Goal: Task Accomplishment & Management: Complete application form

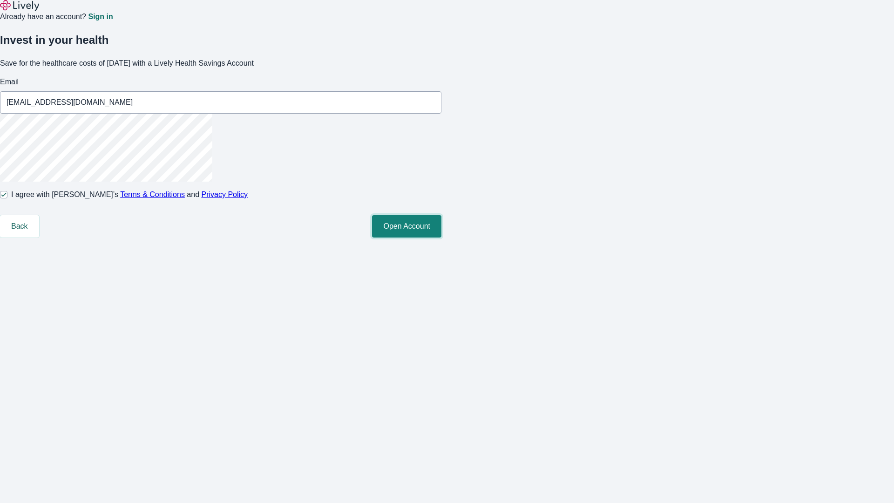
click at [442, 238] on button "Open Account" at bounding box center [406, 226] width 69 height 22
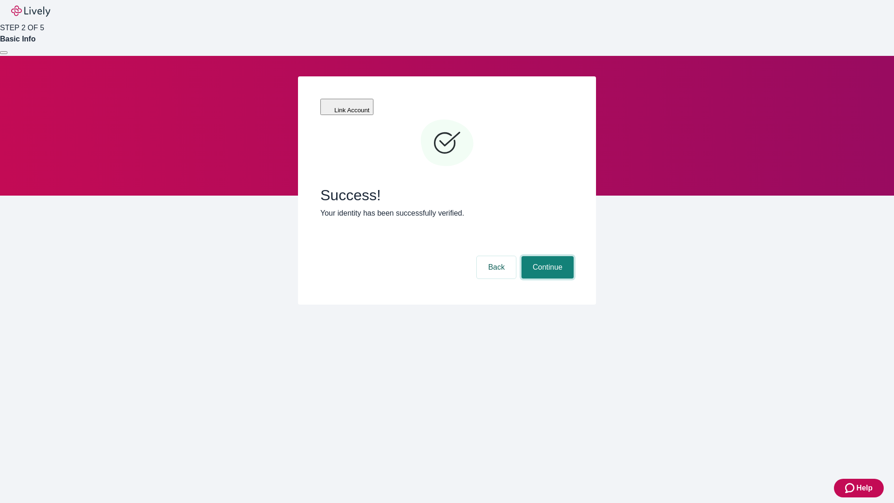
click at [546, 256] on button "Continue" at bounding box center [548, 267] width 52 height 22
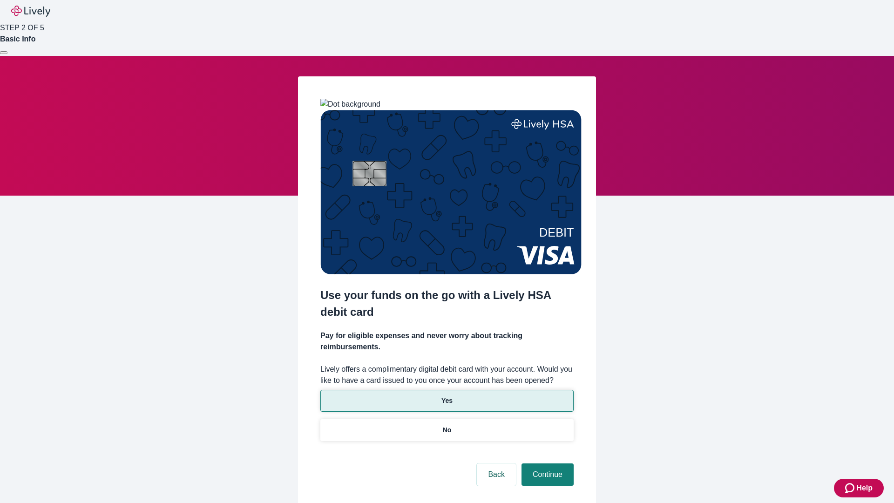
click at [447, 396] on p "Yes" at bounding box center [447, 401] width 11 height 10
click at [546, 463] on button "Continue" at bounding box center [548, 474] width 52 height 22
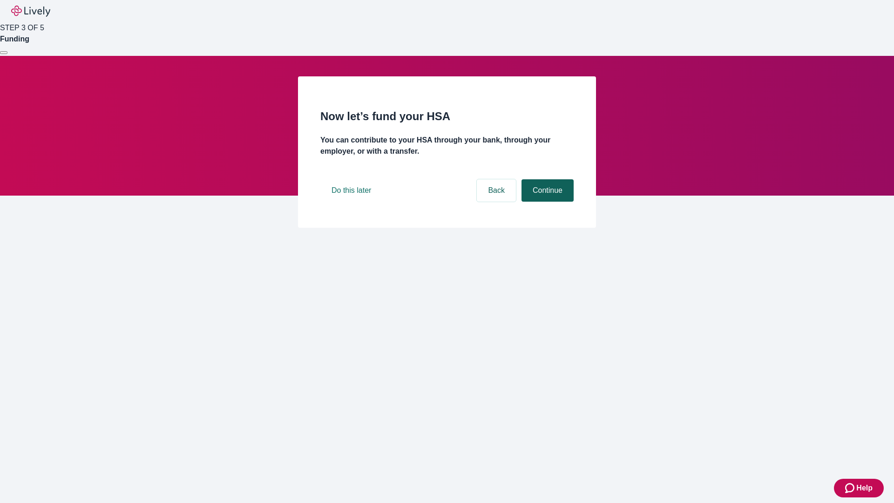
click at [546, 202] on button "Continue" at bounding box center [548, 190] width 52 height 22
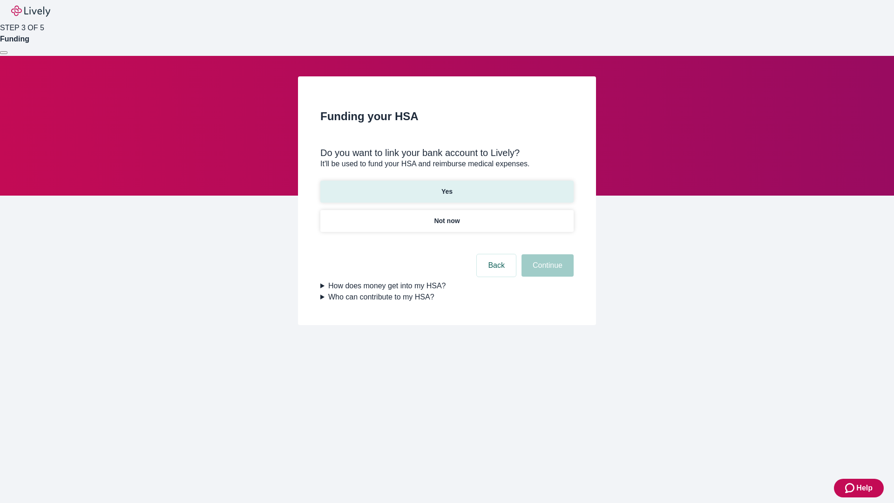
click at [447, 187] on p "Yes" at bounding box center [447, 192] width 11 height 10
click at [546, 254] on button "Continue" at bounding box center [548, 265] width 52 height 22
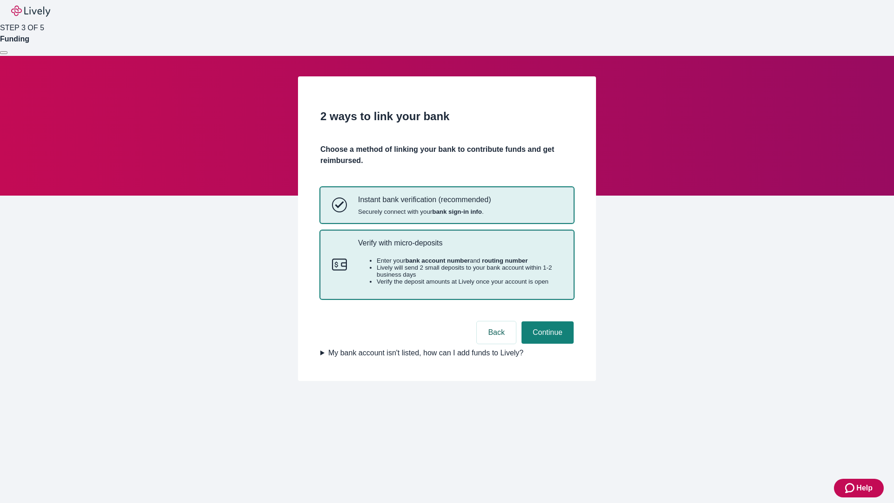
click at [460, 247] on p "Verify with micro-deposits" at bounding box center [460, 242] width 204 height 9
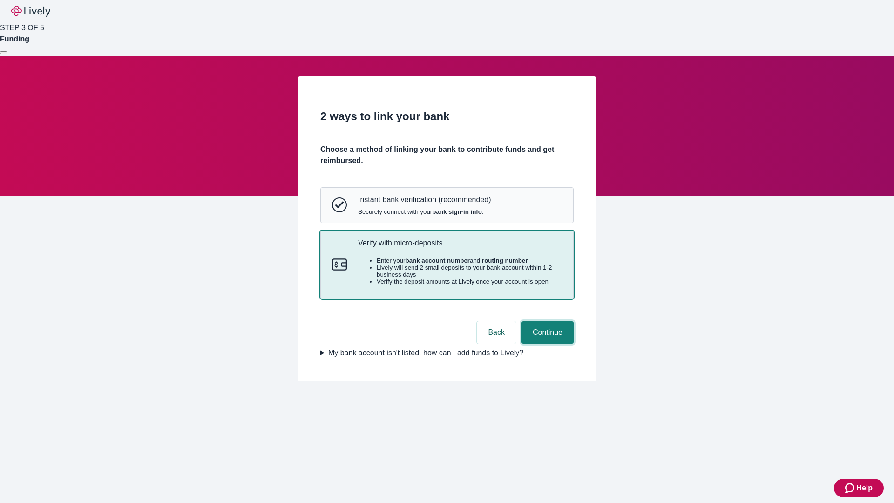
click at [546, 344] on button "Continue" at bounding box center [548, 332] width 52 height 22
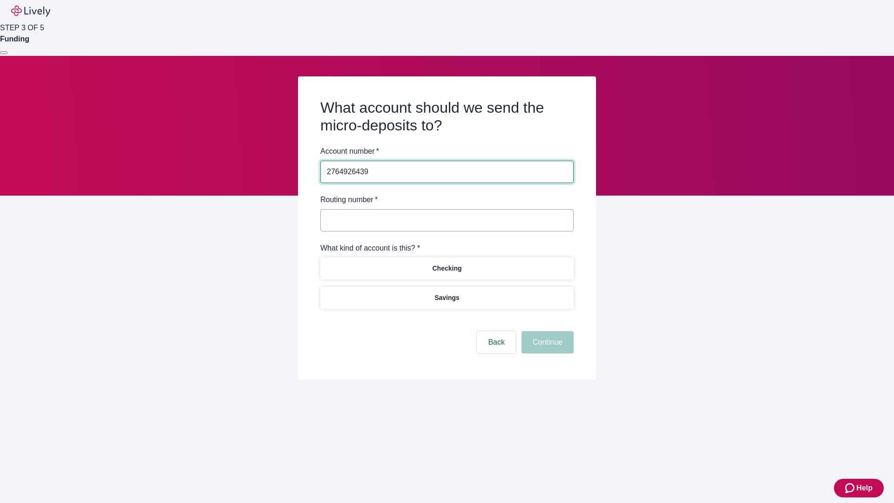
type input "2764926439"
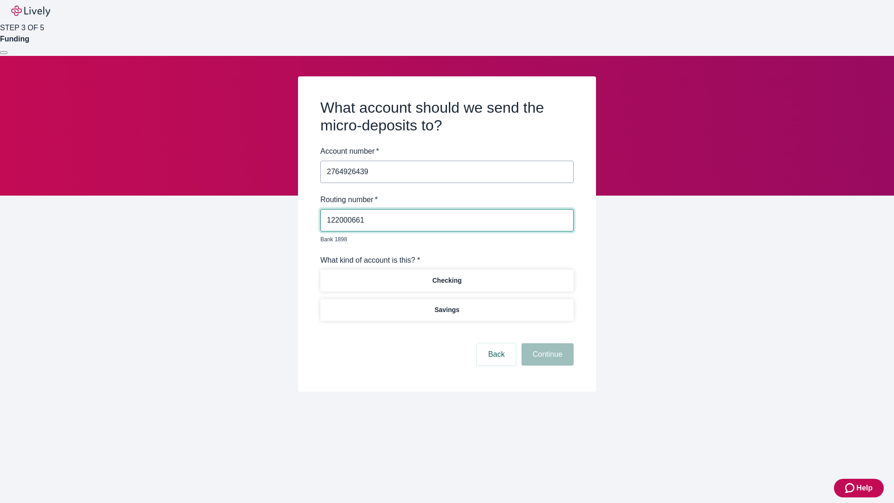
type input "122000661"
click at [447, 276] on p "Checking" at bounding box center [446, 281] width 29 height 10
click at [546, 344] on button "Continue" at bounding box center [548, 354] width 52 height 22
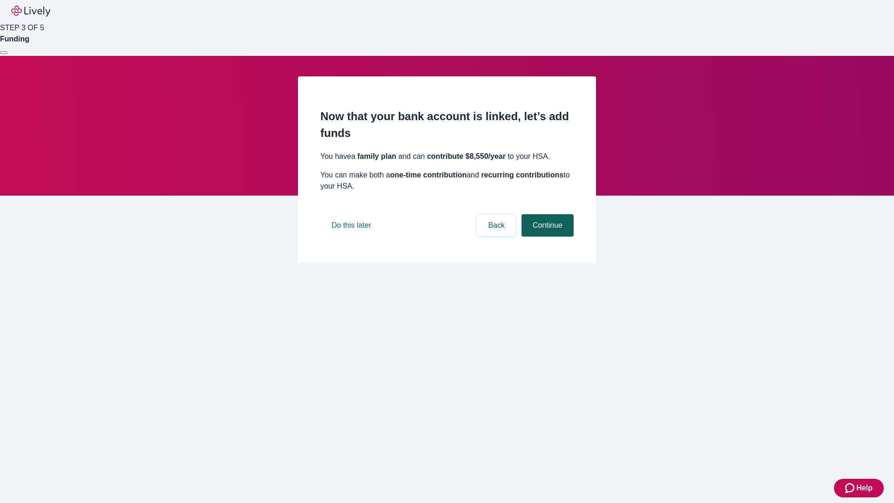
click at [546, 237] on button "Continue" at bounding box center [548, 225] width 52 height 22
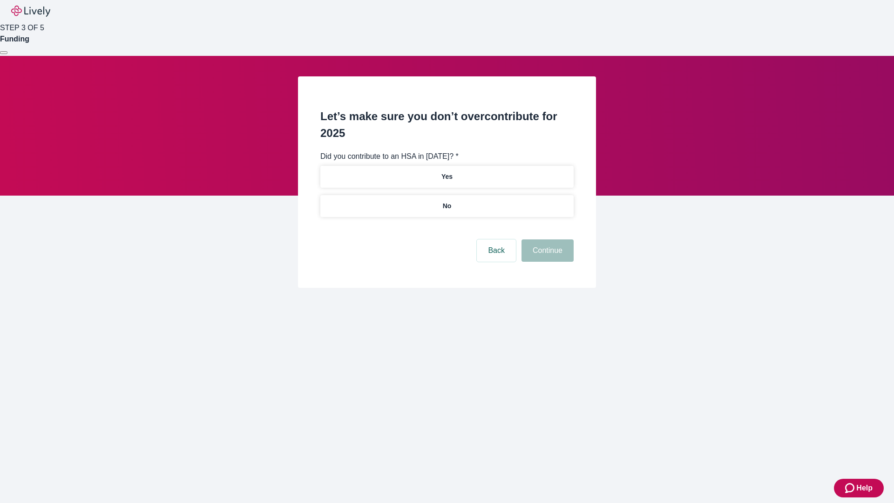
click at [447, 201] on p "No" at bounding box center [447, 206] width 9 height 10
click at [546, 239] on button "Continue" at bounding box center [548, 250] width 52 height 22
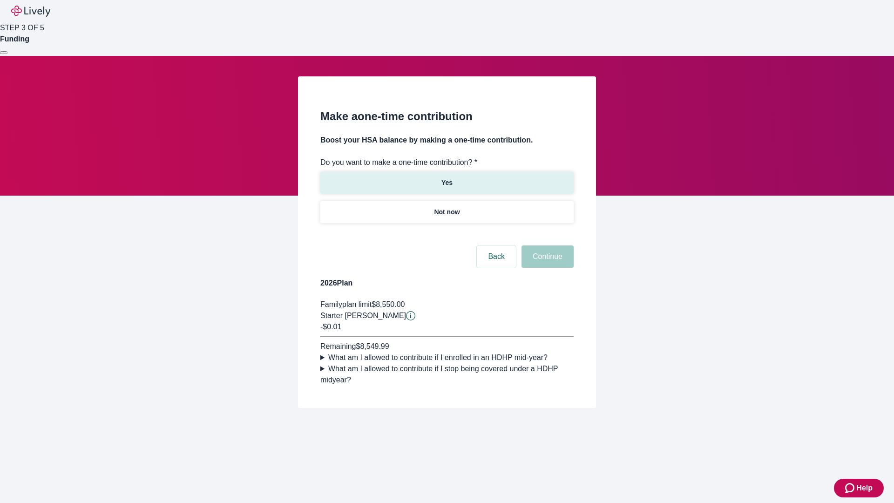
click at [447, 178] on p "Yes" at bounding box center [447, 183] width 11 height 10
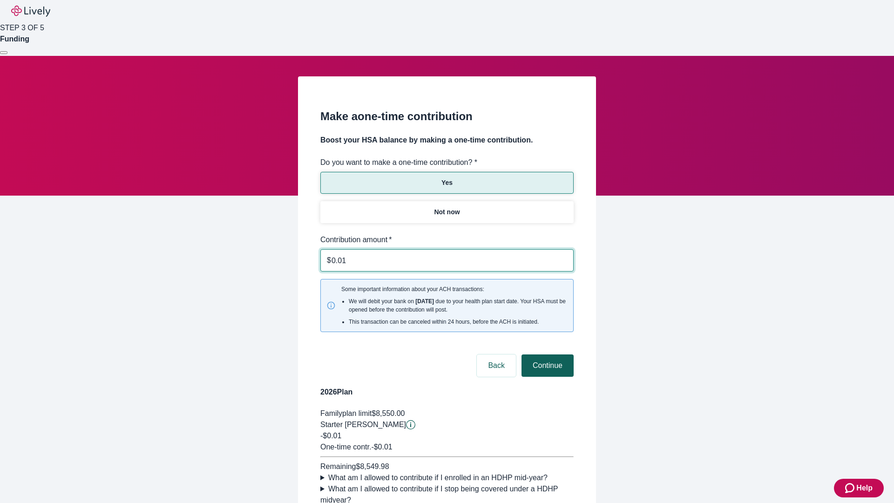
type input "0.01"
click at [546, 354] on button "Continue" at bounding box center [548, 365] width 52 height 22
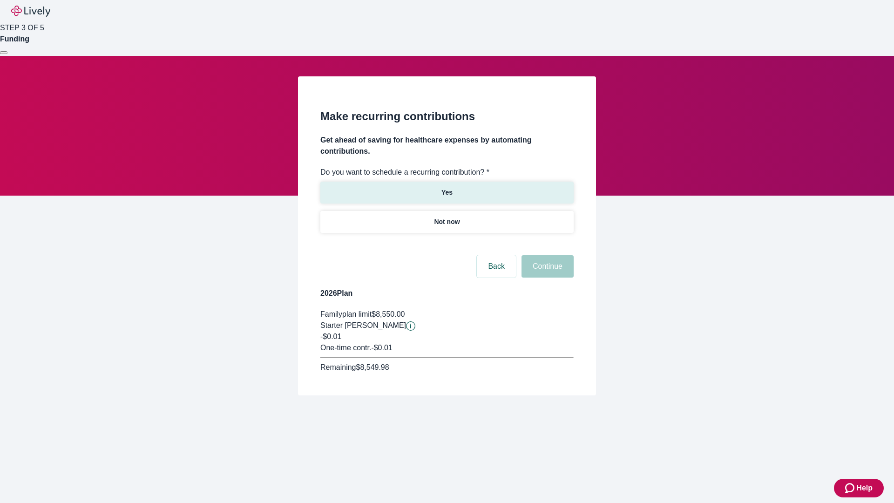
click at [447, 188] on p "Yes" at bounding box center [447, 193] width 11 height 10
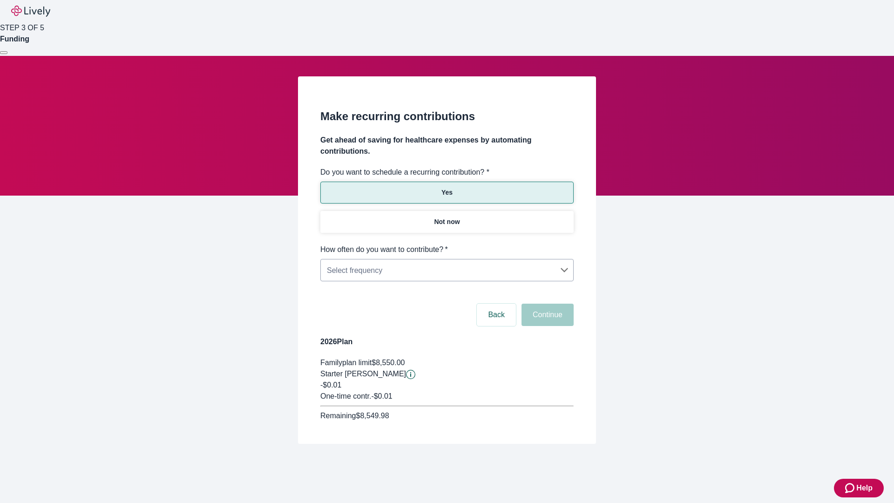
click at [447, 244] on body "Help STEP 3 OF 5 Funding Make recurring contributions Get ahead of saving for h…" at bounding box center [447, 244] width 894 height 489
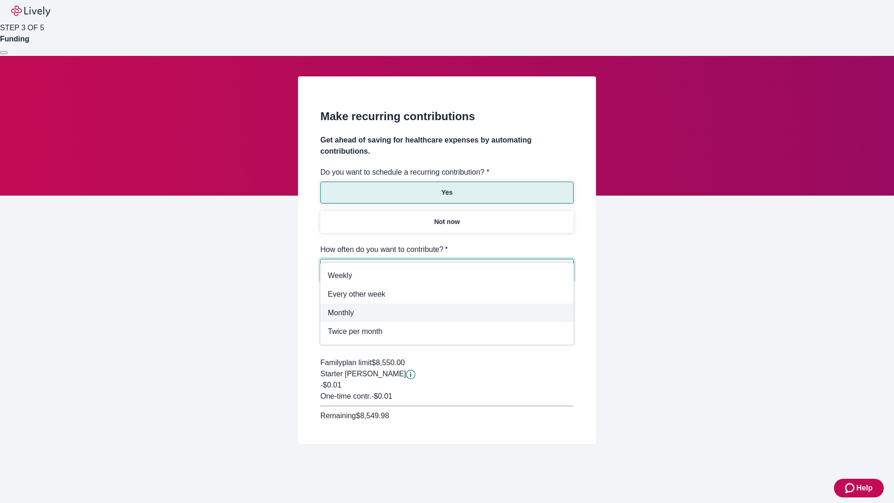
click at [447, 313] on span "Monthly" at bounding box center [447, 312] width 238 height 11
type input "Monthly"
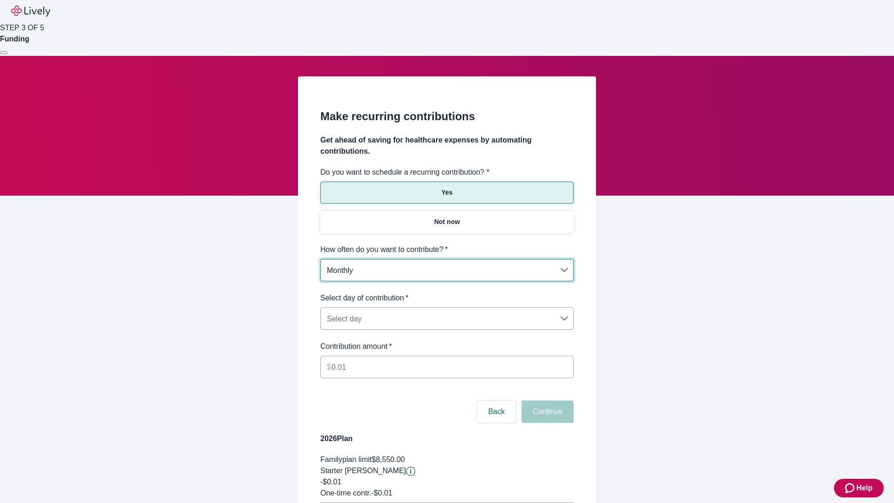
click at [447, 293] on body "Help STEP 3 OF 5 Funding Make recurring contributions Get ahead of saving for h…" at bounding box center [447, 293] width 894 height 586
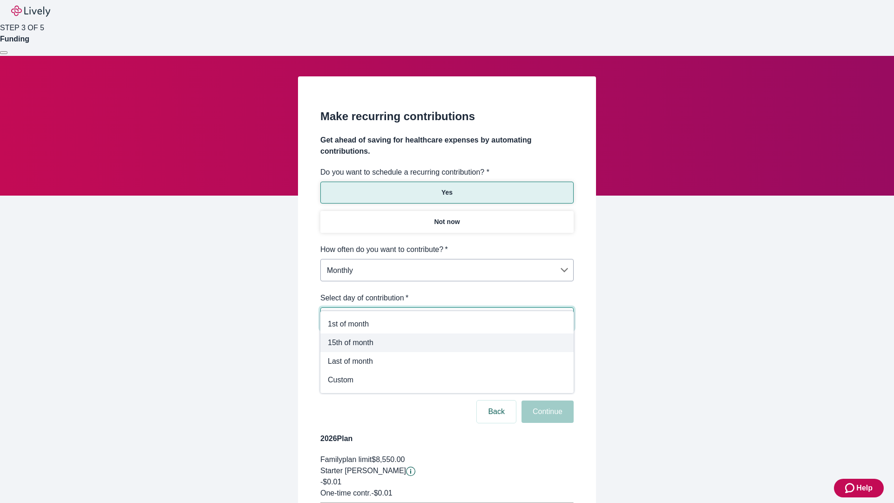
click at [447, 343] on span "15th of month" at bounding box center [447, 342] width 238 height 11
type input "Monthly15th"
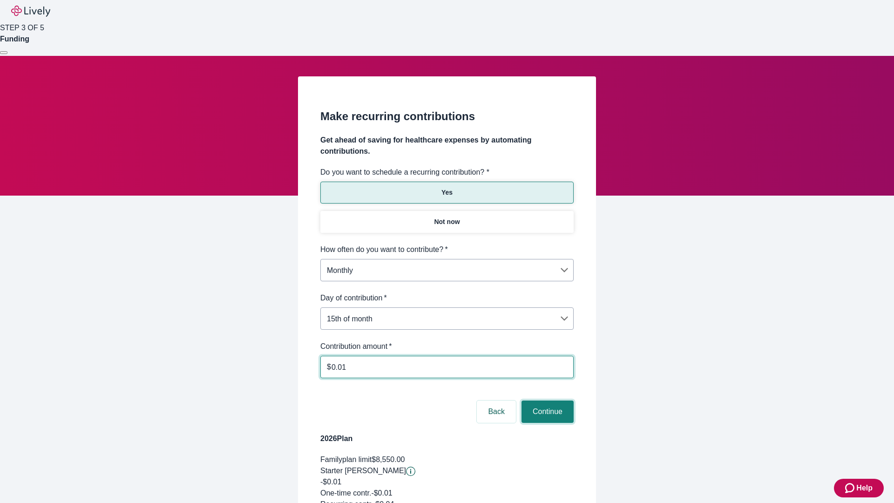
click at [546, 401] on button "Continue" at bounding box center [548, 412] width 52 height 22
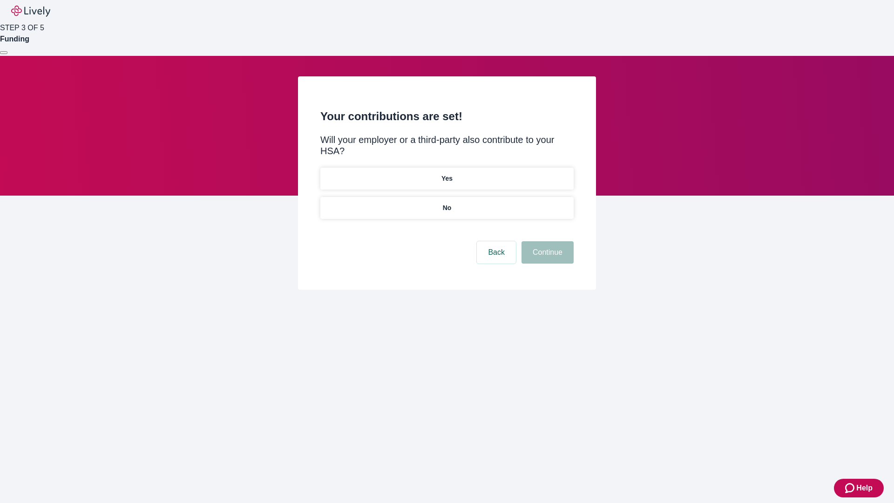
click at [447, 174] on p "Yes" at bounding box center [447, 179] width 11 height 10
click at [546, 241] on button "Continue" at bounding box center [548, 252] width 52 height 22
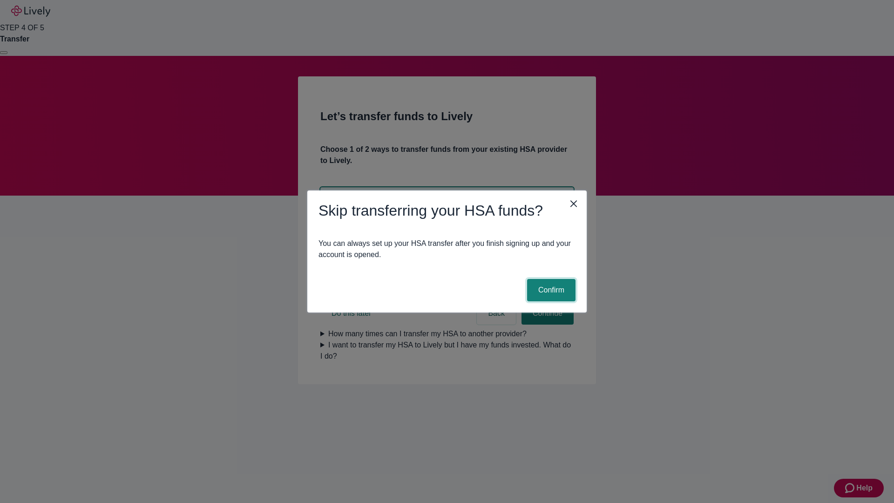
click at [550, 290] on button "Confirm" at bounding box center [551, 290] width 48 height 22
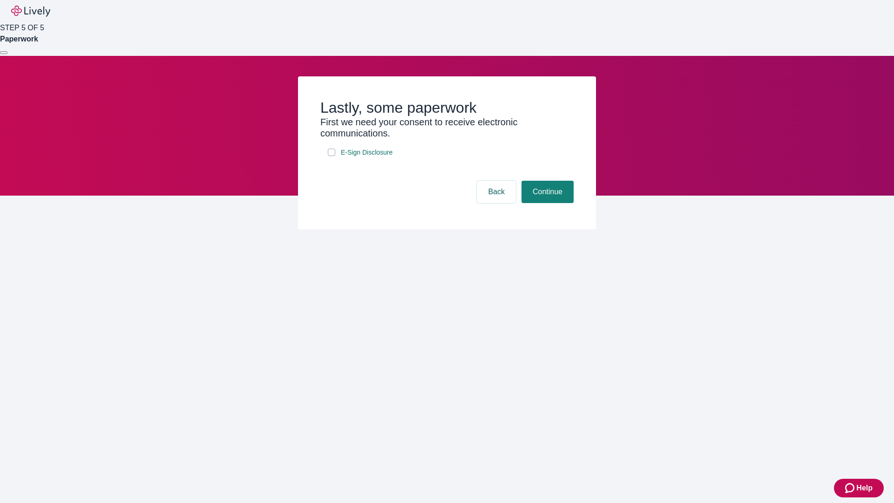
click at [332, 156] on input "E-Sign Disclosure" at bounding box center [331, 152] width 7 height 7
checkbox input "true"
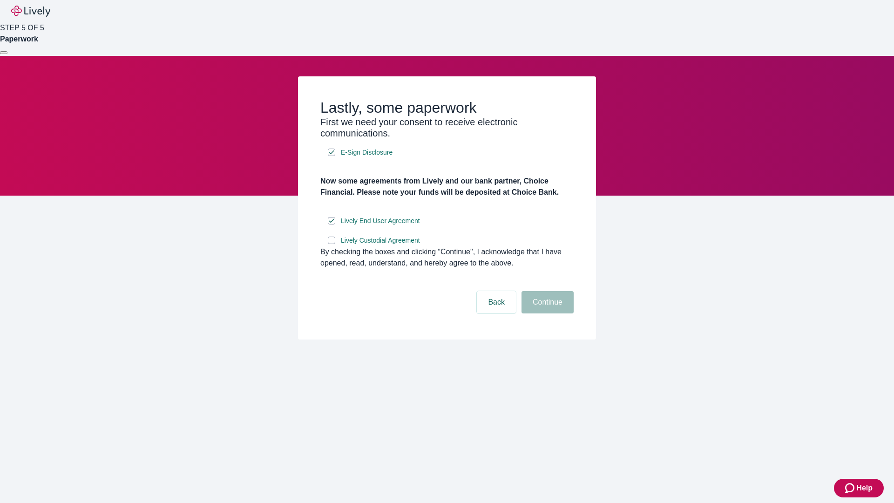
click at [332, 244] on input "Lively Custodial Agreement" at bounding box center [331, 240] width 7 height 7
checkbox input "true"
click at [546, 313] on button "Continue" at bounding box center [548, 302] width 52 height 22
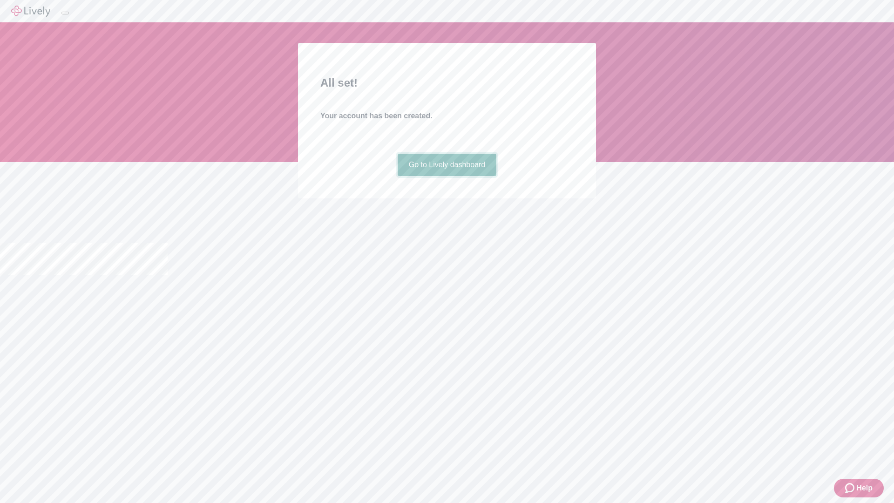
click at [447, 176] on link "Go to Lively dashboard" at bounding box center [447, 165] width 99 height 22
